Goal: Information Seeking & Learning: Learn about a topic

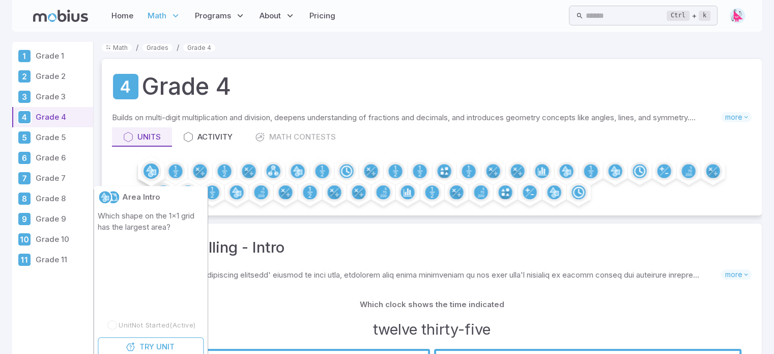
click at [152, 168] on circle at bounding box center [150, 170] width 15 height 15
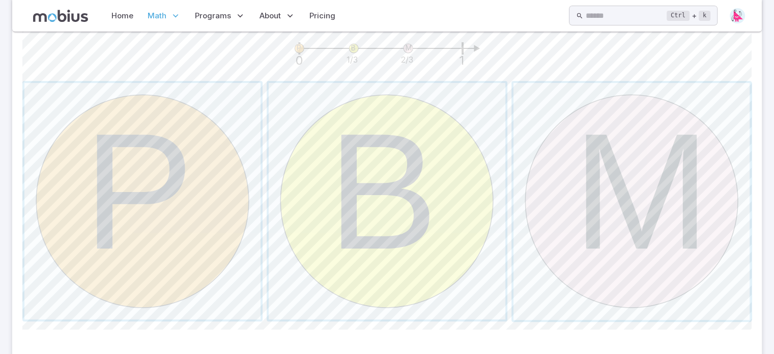
scroll to position [338, 0]
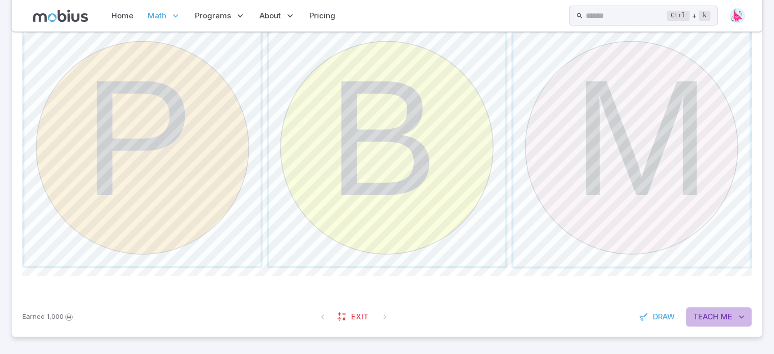
click at [720, 319] on button "Teach Me" at bounding box center [719, 316] width 66 height 19
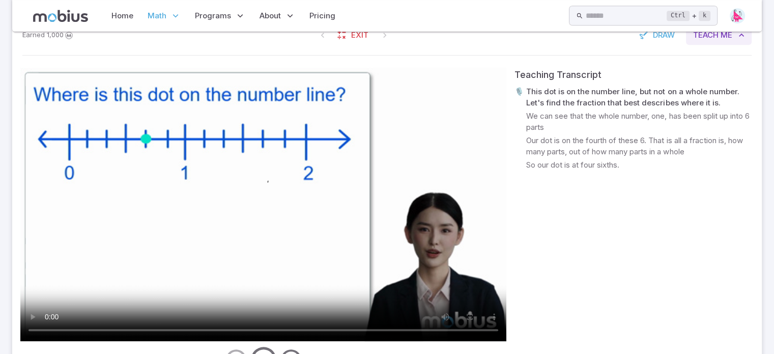
scroll to position [619, 0]
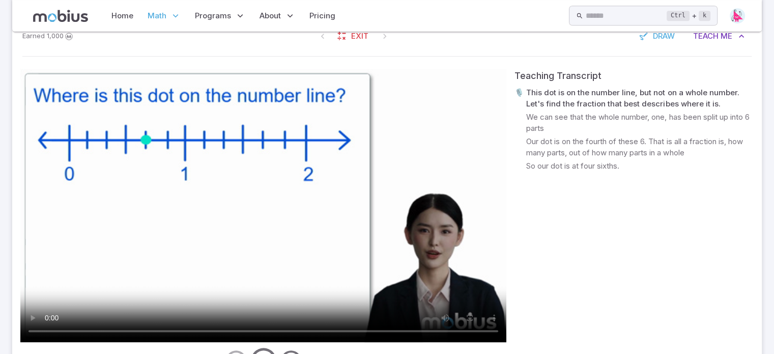
click at [295, 246] on video at bounding box center [263, 205] width 486 height 273
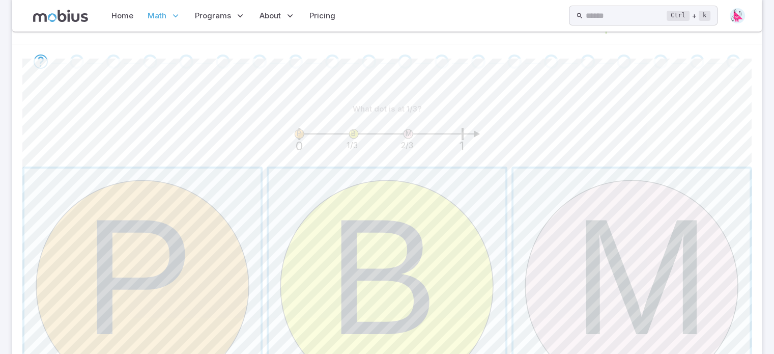
scroll to position [198, 0]
click at [400, 243] on span "button" at bounding box center [387, 288] width 236 height 236
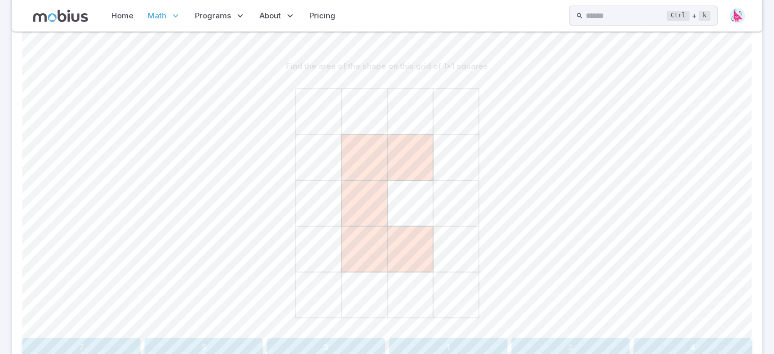
scroll to position [0, 0]
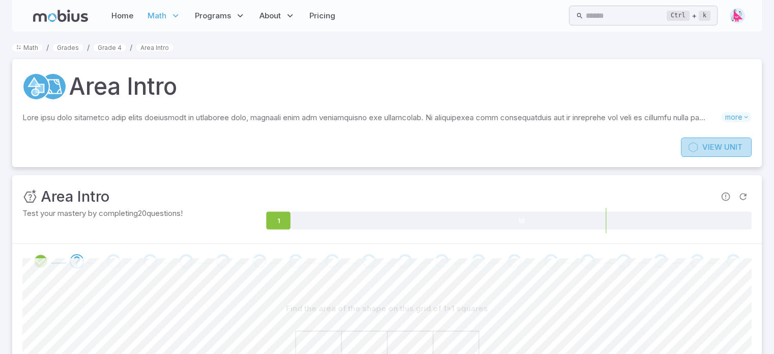
click at [720, 146] on span "View" at bounding box center [712, 146] width 20 height 11
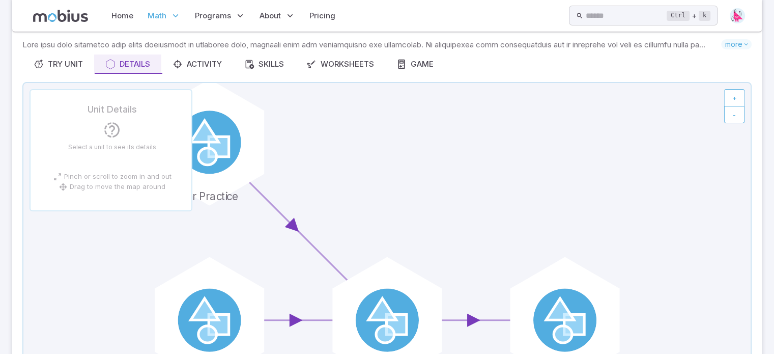
scroll to position [71, 0]
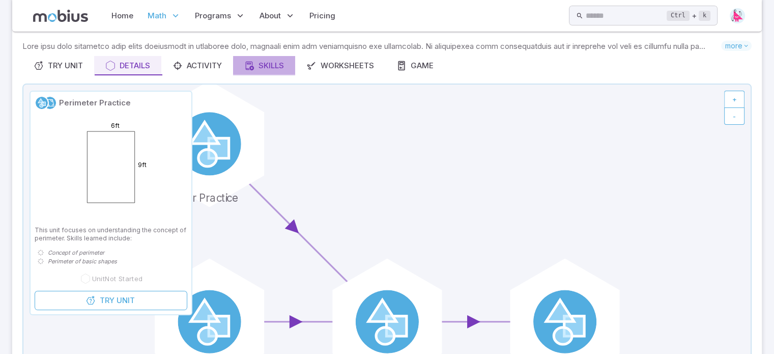
click at [267, 73] on link "Skills" at bounding box center [264, 65] width 62 height 19
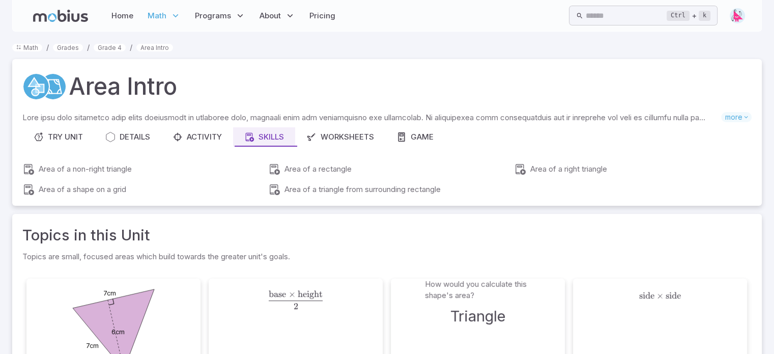
click at [192, 67] on div "Area Intro Skills you will learn include: Concept of area Area from pictures Ar…" at bounding box center [386, 132] width 749 height 146
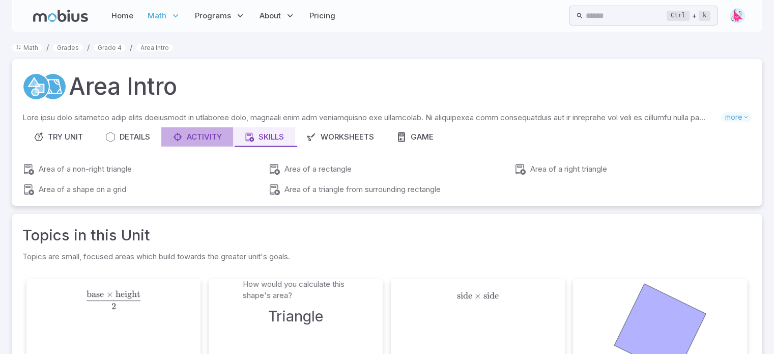
click at [206, 136] on div "Activity" at bounding box center [196, 136] width 49 height 11
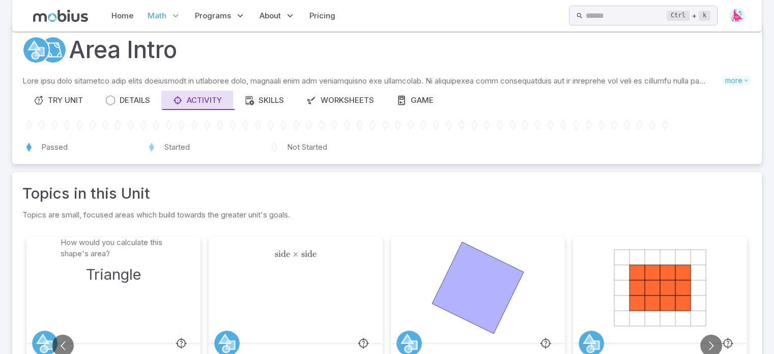
scroll to position [37, 0]
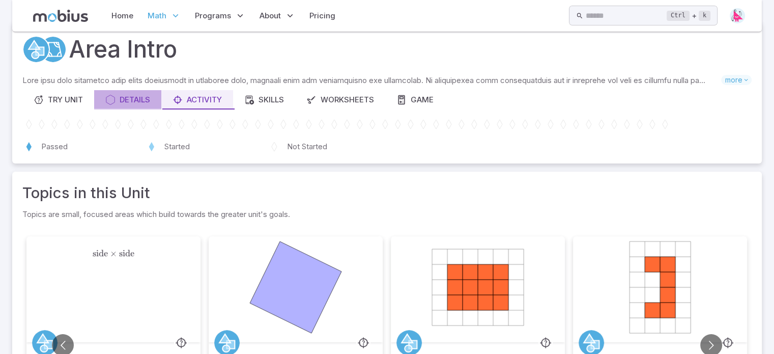
click at [136, 101] on div "Details" at bounding box center [127, 99] width 45 height 11
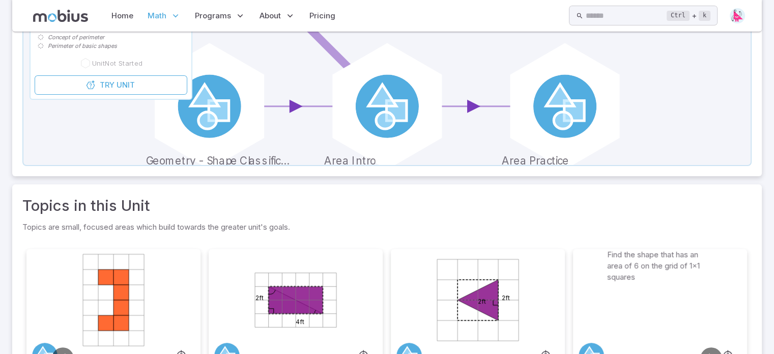
scroll to position [431, 0]
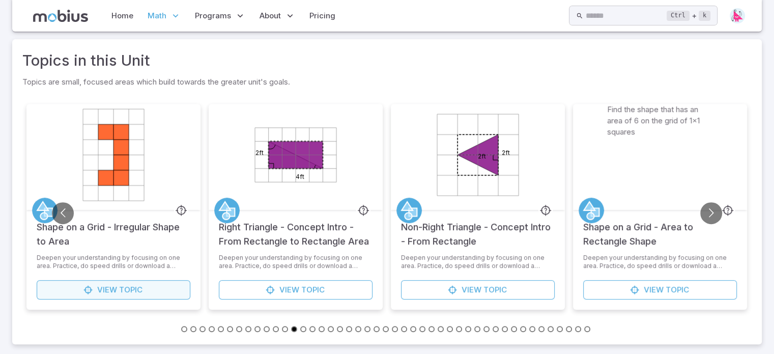
click at [124, 286] on span "Topic" at bounding box center [130, 289] width 23 height 11
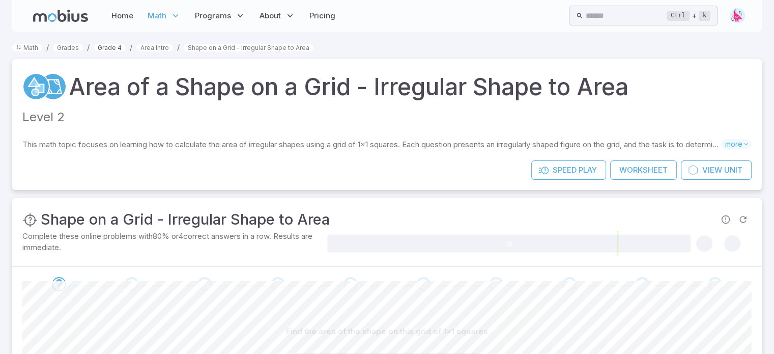
click at [110, 46] on link "Grade 4" at bounding box center [110, 48] width 32 height 8
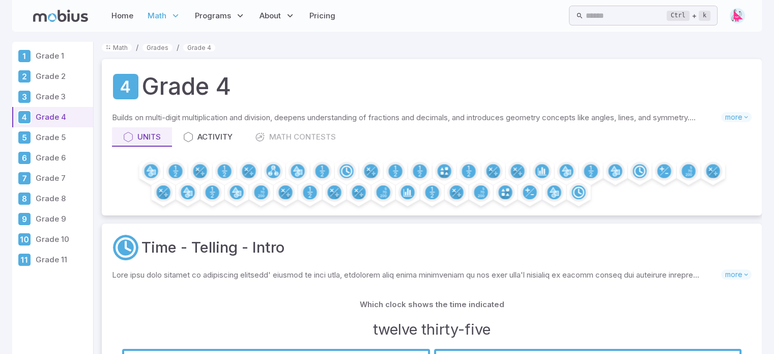
click at [745, 13] on div "Home Math Grade 1 Grade 2 Grade 3 Grade 4 Grade 5 Grade 6 Grade 7 Grade 8 Grade…" at bounding box center [386, 16] width 749 height 32
click at [736, 13] on img at bounding box center [736, 15] width 15 height 15
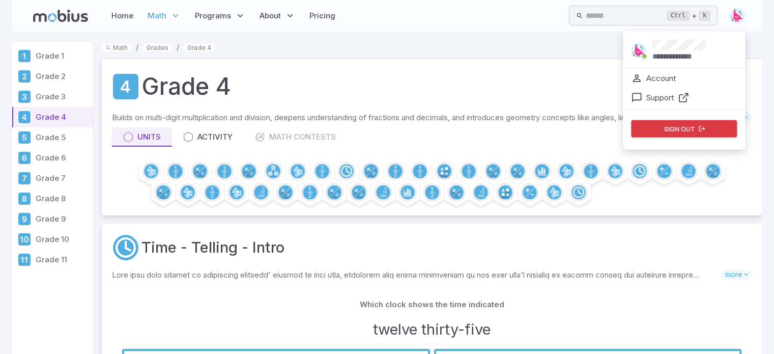
click at [670, 73] on p "Account" at bounding box center [661, 78] width 30 height 11
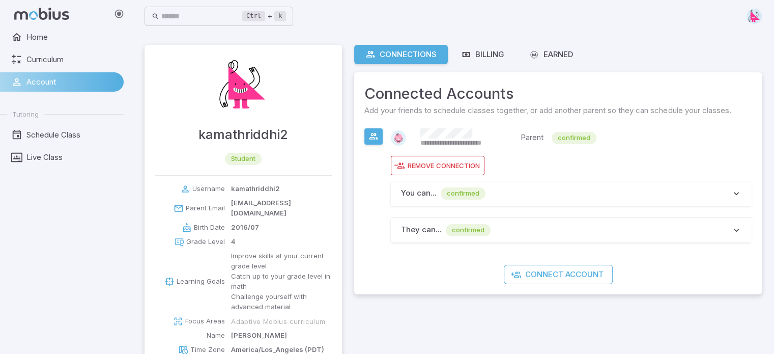
click at [756, 19] on img at bounding box center [753, 16] width 15 height 15
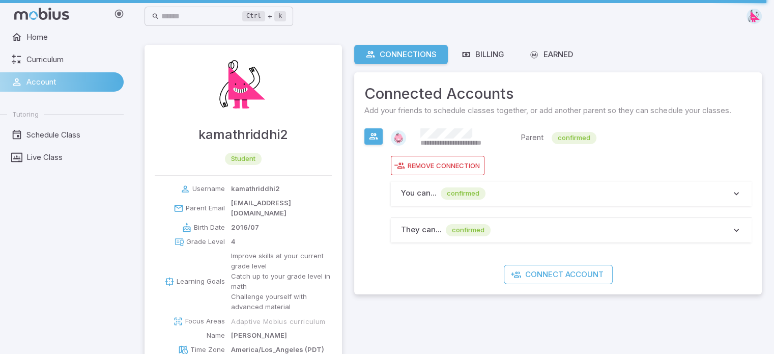
click at [757, 17] on img at bounding box center [753, 16] width 15 height 15
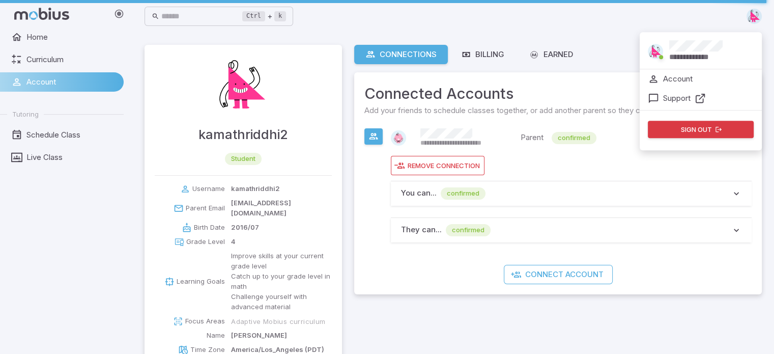
click at [700, 128] on button "Sign out" at bounding box center [701, 129] width 106 height 17
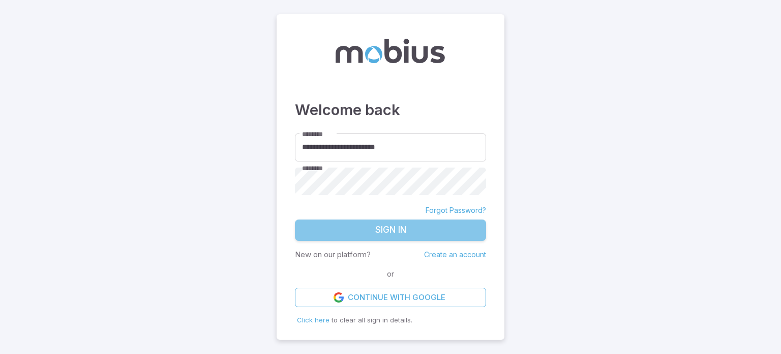
click at [404, 232] on button "Sign In" at bounding box center [390, 229] width 191 height 21
